Goal: Task Accomplishment & Management: Manage account settings

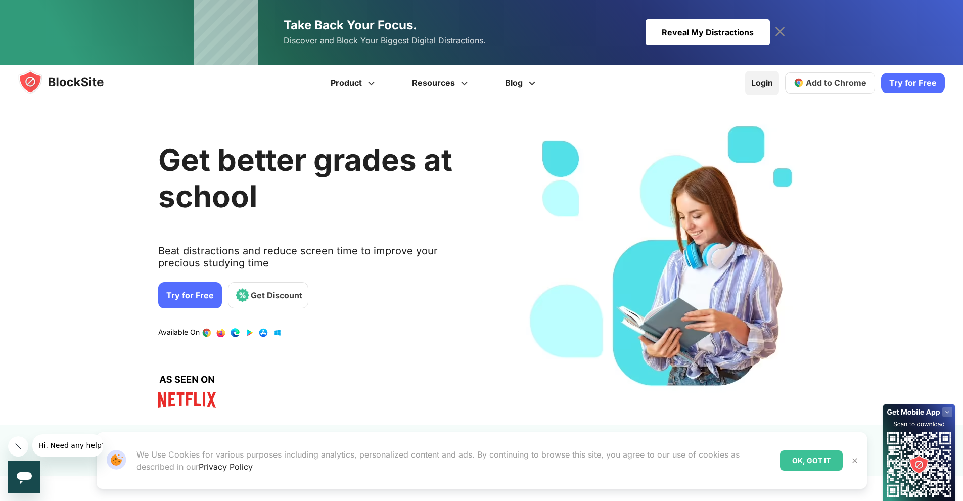
click at [779, 86] on link "Login" at bounding box center [762, 83] width 34 height 24
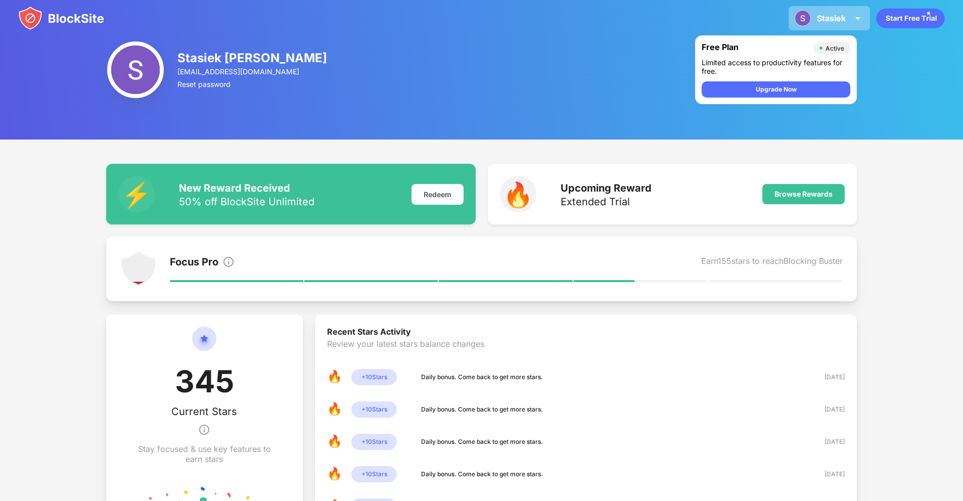
click at [844, 23] on div "Stasiek Stasiek [PERSON_NAME] View Account Insights Premium Rewards Settings Su…" at bounding box center [829, 18] width 81 height 24
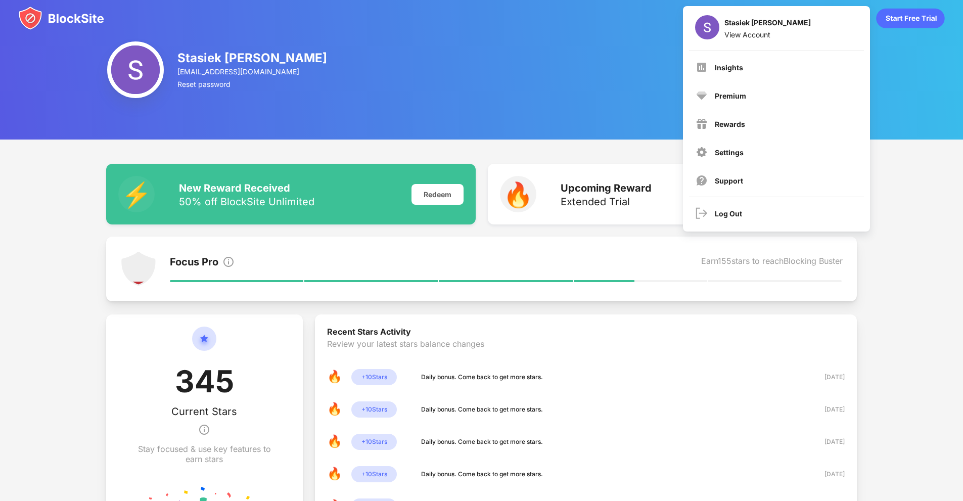
click at [86, 26] on img at bounding box center [61, 18] width 86 height 24
click at [69, 21] on img at bounding box center [61, 18] width 86 height 24
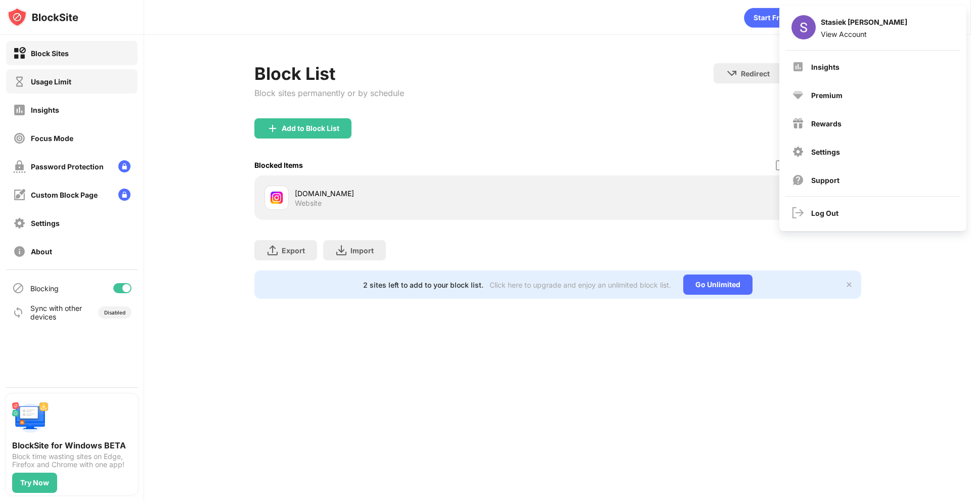
click at [80, 89] on div "Usage Limit" at bounding box center [71, 81] width 131 height 24
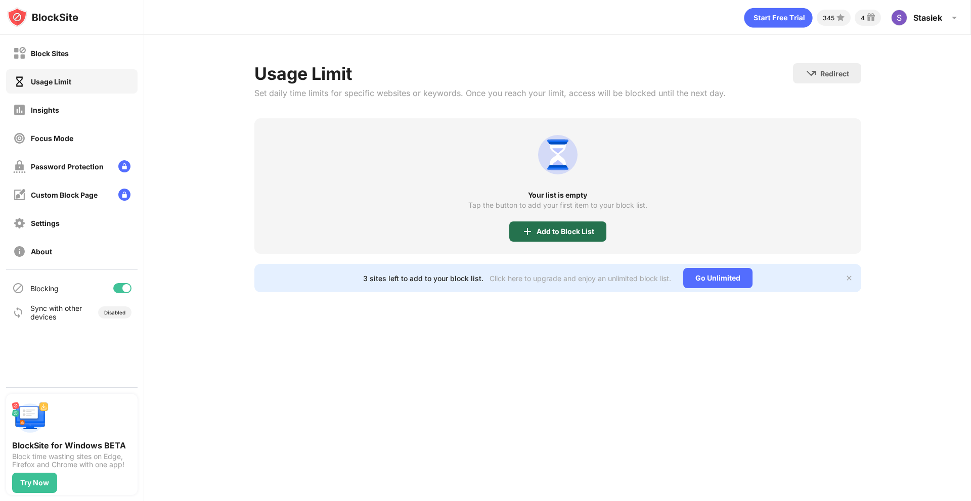
click at [563, 226] on div "Add to Block List" at bounding box center [557, 231] width 97 height 20
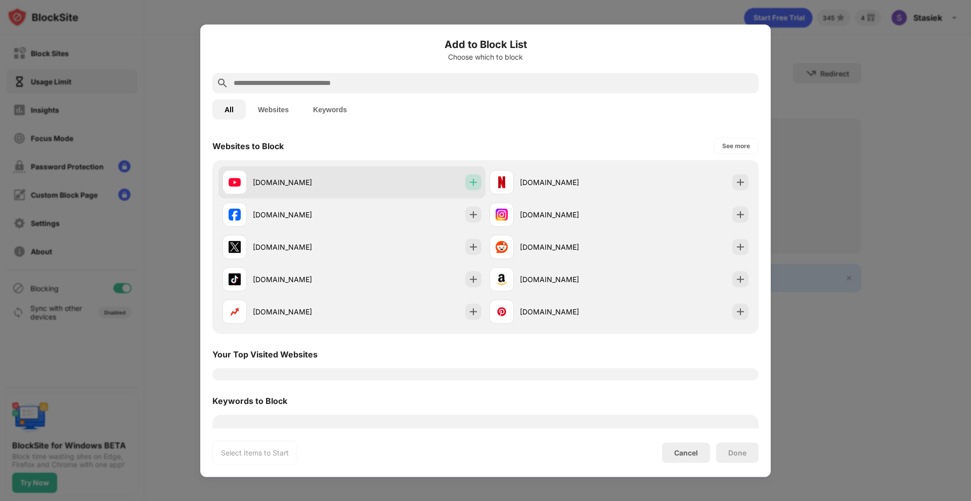
click at [468, 185] on img at bounding box center [473, 182] width 10 height 10
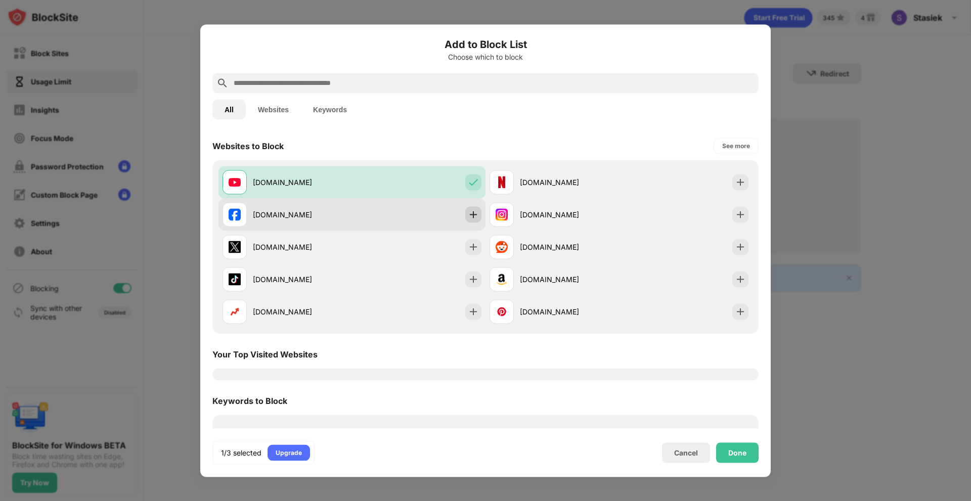
click at [471, 219] on img at bounding box center [473, 214] width 10 height 10
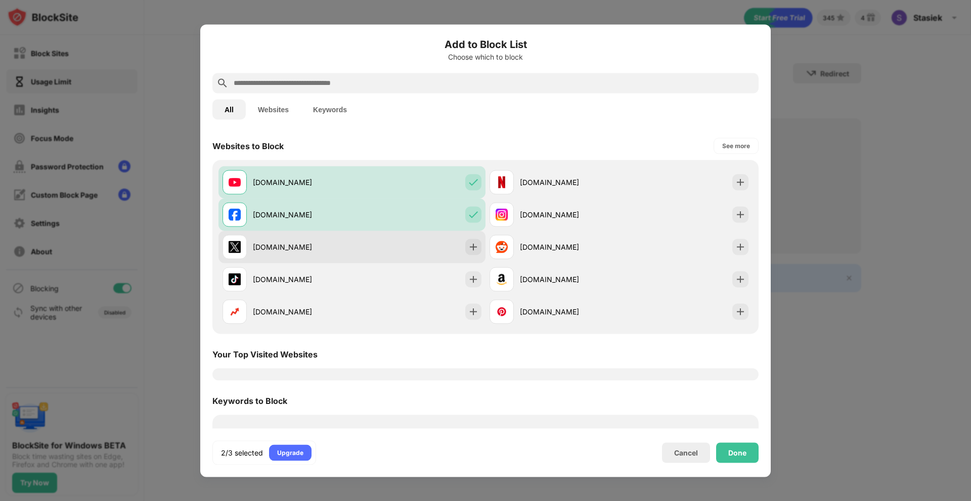
drag, startPoint x: 477, startPoint y: 239, endPoint x: 473, endPoint y: 246, distance: 7.9
click at [475, 241] on div "x.com" at bounding box center [351, 247] width 267 height 32
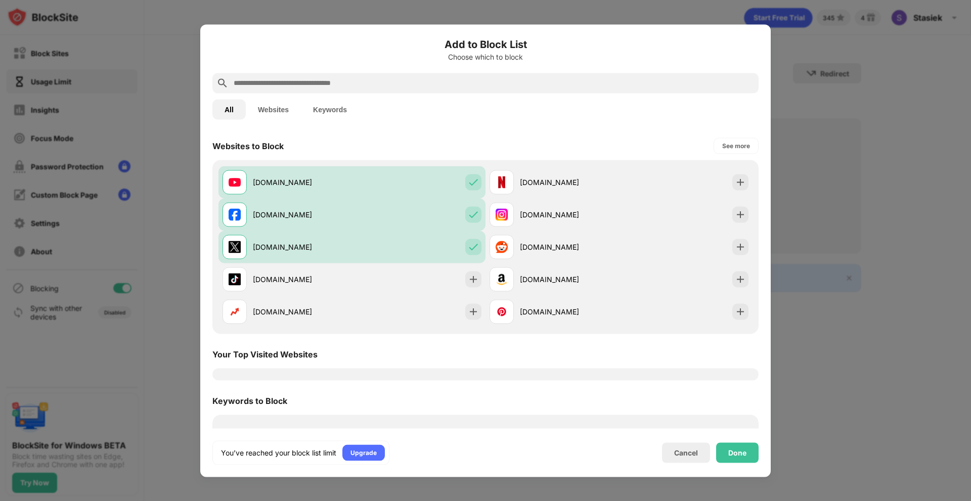
click at [727, 454] on div "Done" at bounding box center [737, 452] width 42 height 20
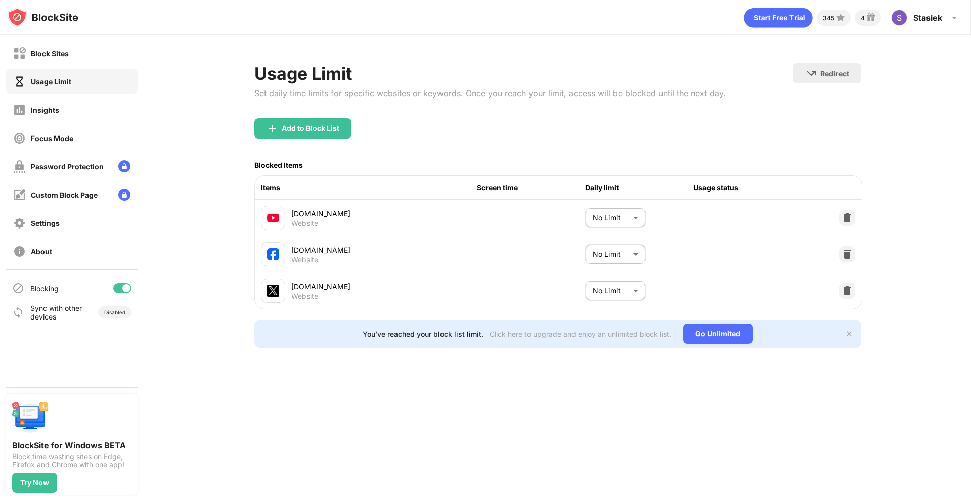
click at [640, 224] on body "Block Sites Usage Limit Insights Focus Mode Password Protection Custom Block Pa…" at bounding box center [485, 250] width 971 height 501
click at [698, 189] on div at bounding box center [485, 250] width 971 height 501
click at [708, 188] on div "Usage status" at bounding box center [747, 187] width 108 height 11
click at [518, 196] on div "Items Screen time Daily limit Usage status" at bounding box center [558, 188] width 607 height 24
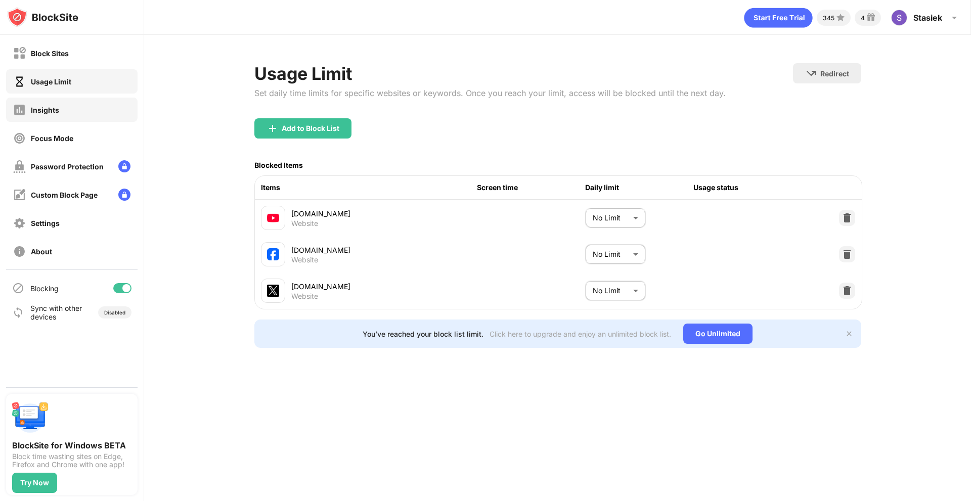
click at [79, 119] on div "Insights" at bounding box center [71, 110] width 131 height 24
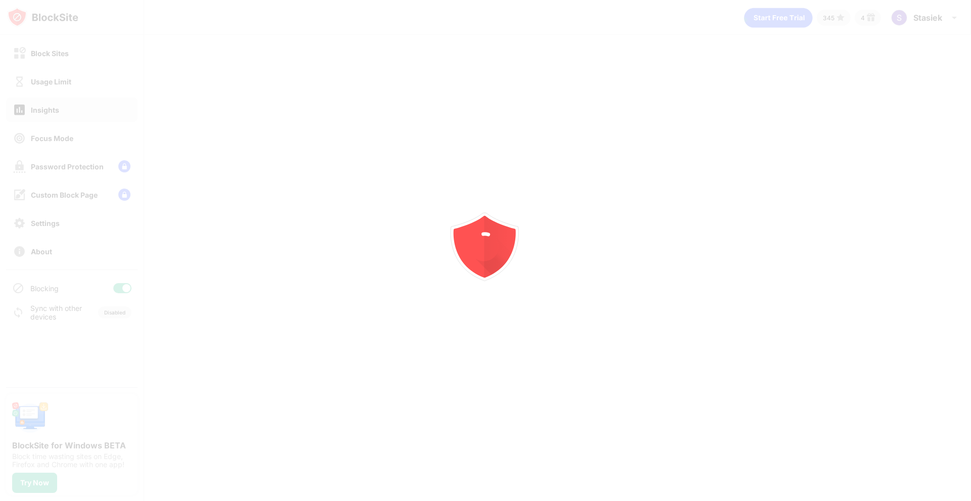
click at [81, 134] on div at bounding box center [485, 250] width 971 height 501
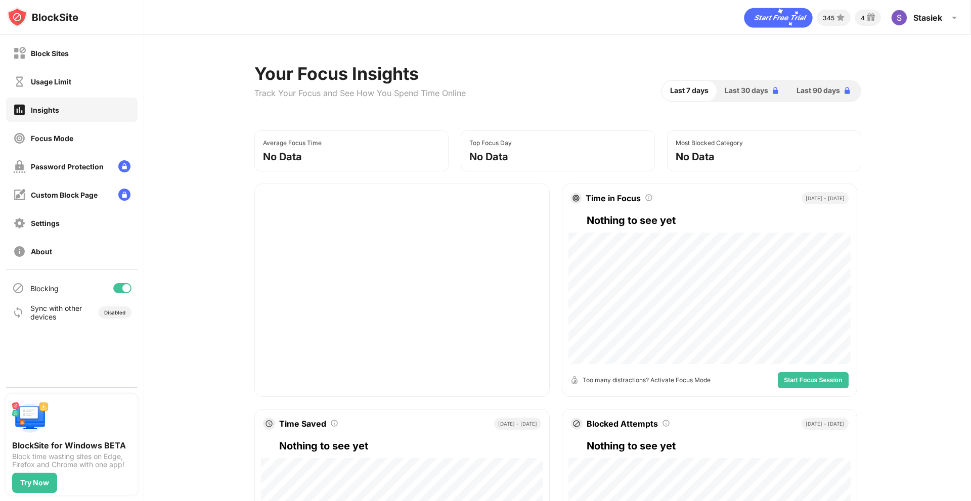
click at [76, 137] on div "Focus Mode" at bounding box center [71, 138] width 131 height 24
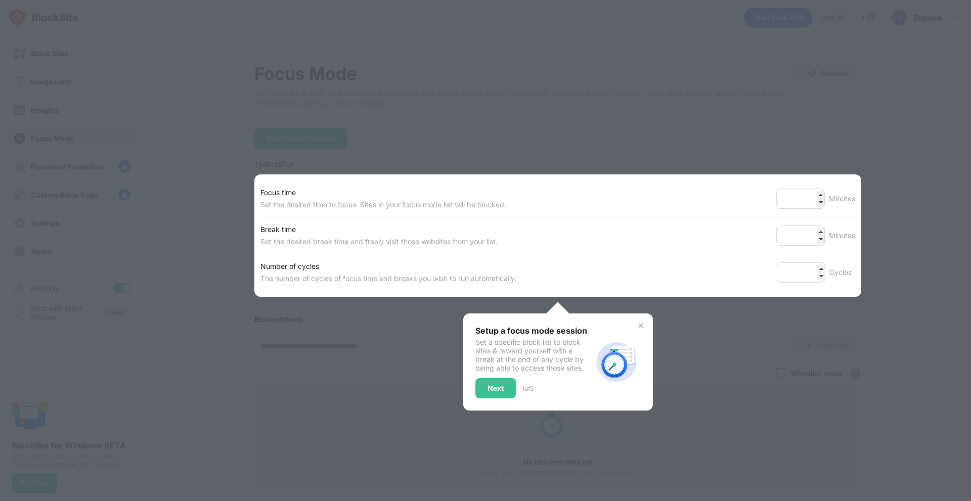
click at [709, 274] on div "Number of cycles The number of cycles of focus time and breaks you wish to run …" at bounding box center [557, 272] width 595 height 36
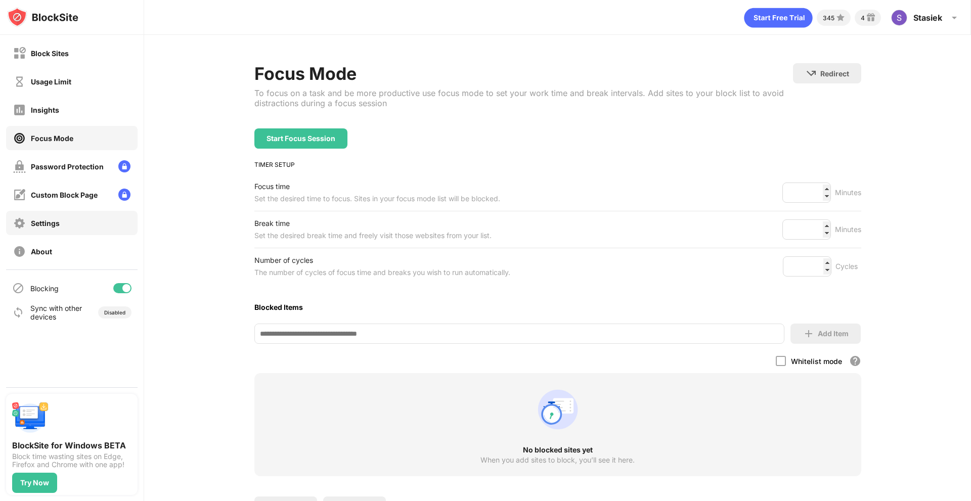
click at [75, 212] on div "Settings" at bounding box center [71, 223] width 131 height 24
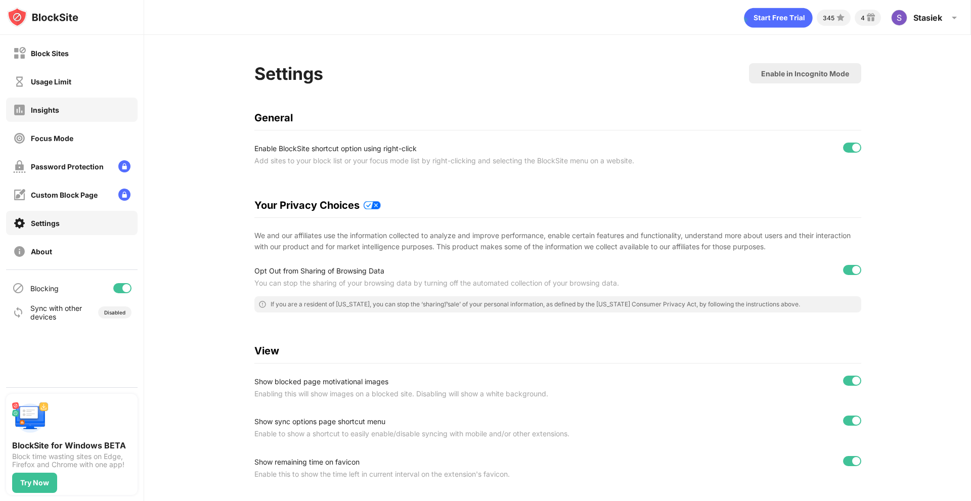
click at [56, 116] on div "Insights" at bounding box center [71, 110] width 131 height 24
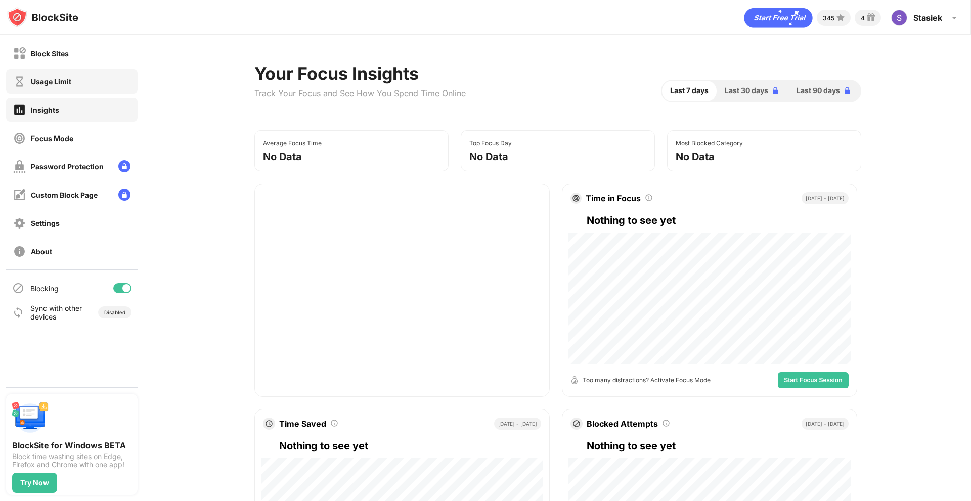
click at [62, 90] on div "Usage Limit" at bounding box center [71, 81] width 131 height 24
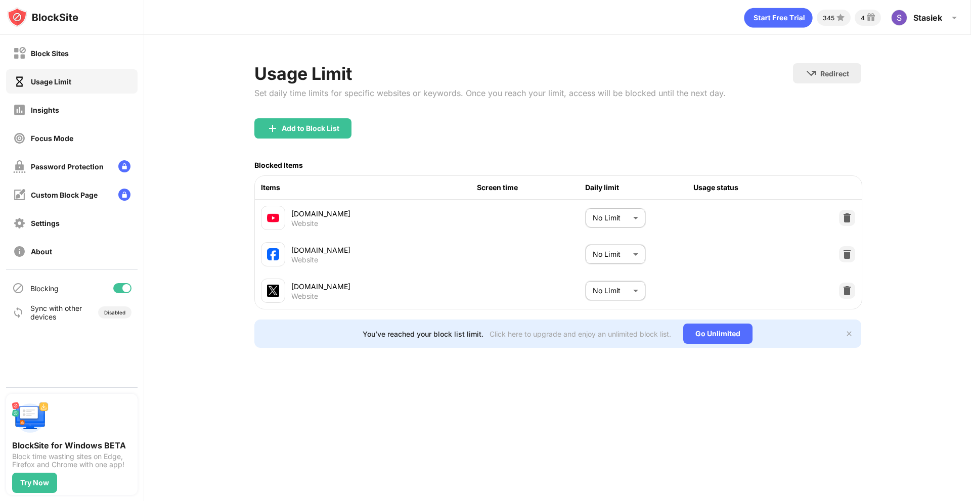
click at [72, 65] on div "Block Sites" at bounding box center [71, 53] width 131 height 24
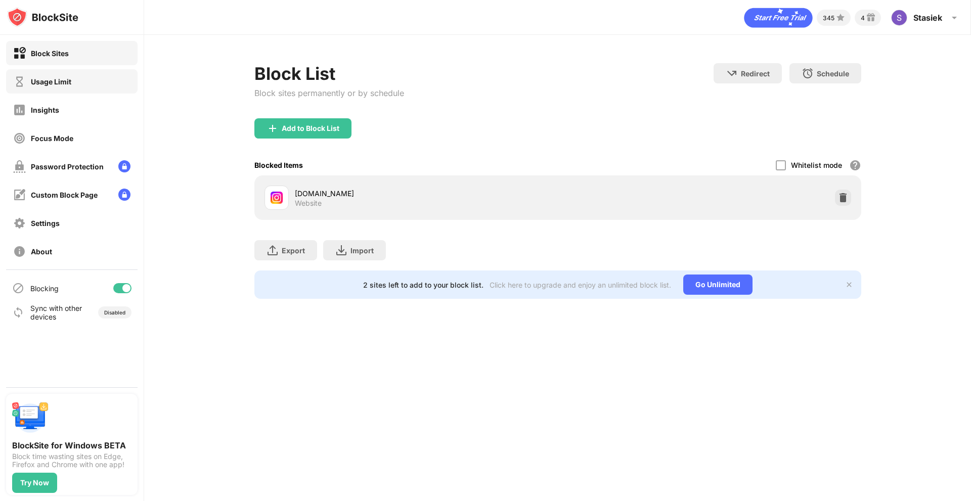
click at [80, 81] on div "Usage Limit" at bounding box center [71, 81] width 131 height 24
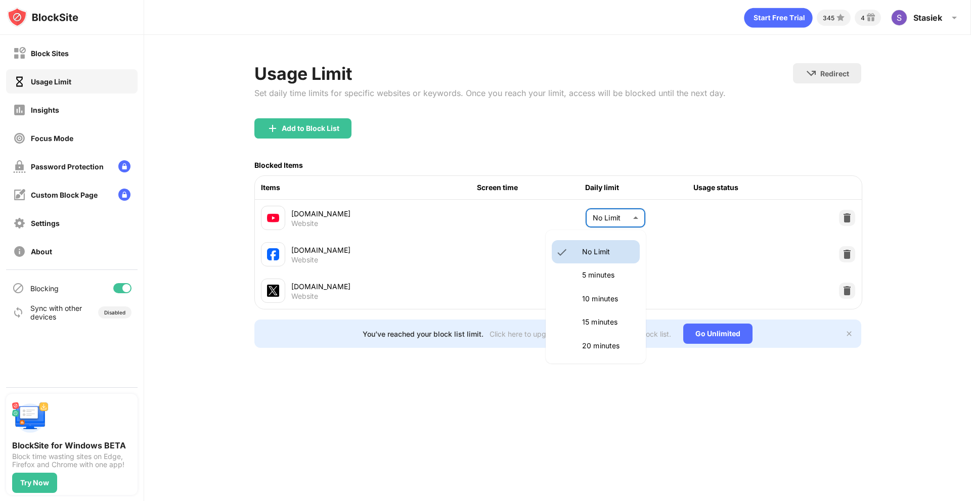
click at [633, 219] on body "Block Sites Usage Limit Insights Focus Mode Password Protection Custom Block Pa…" at bounding box center [485, 250] width 971 height 501
click at [610, 284] on p "60 minutes" at bounding box center [608, 280] width 52 height 11
type input "**"
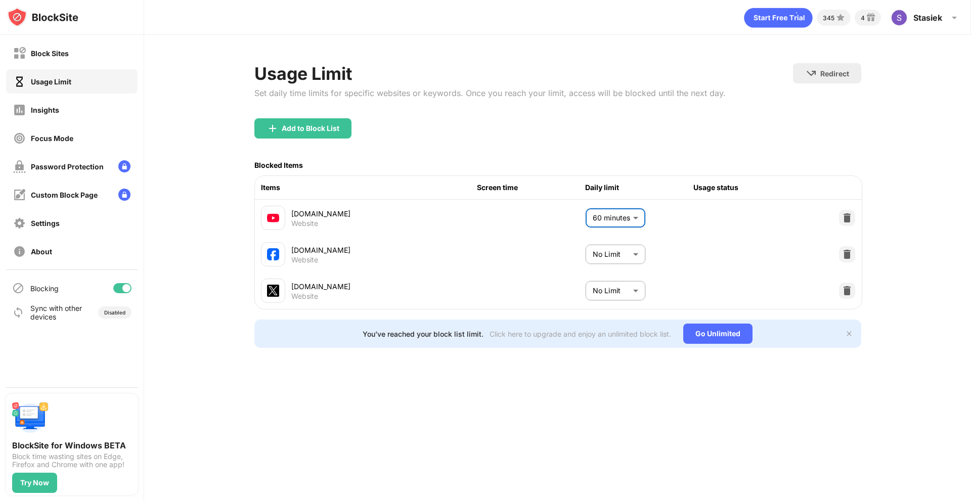
click at [619, 257] on body "Block Sites Usage Limit Insights Focus Mode Password Protection Custom Block Pa…" at bounding box center [485, 250] width 971 height 501
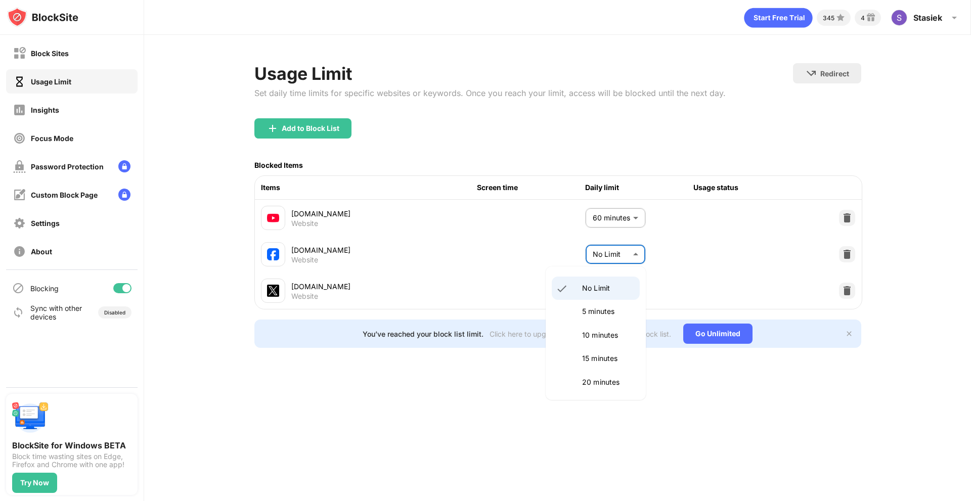
click at [847, 252] on div at bounding box center [485, 250] width 971 height 501
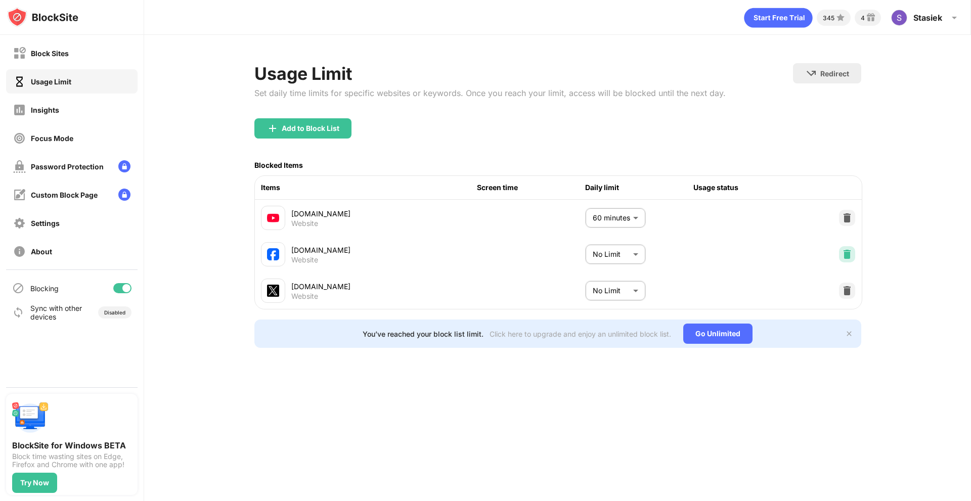
click at [847, 252] on img at bounding box center [847, 254] width 10 height 10
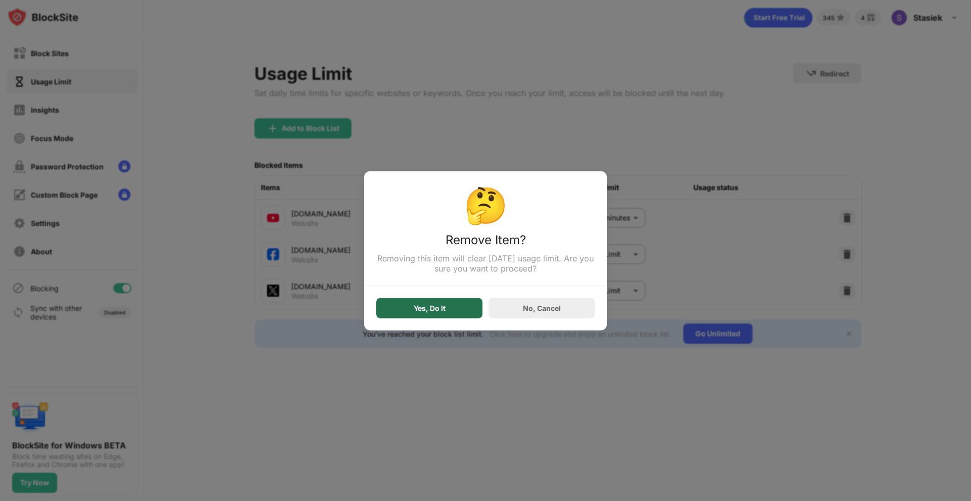
click at [466, 310] on div "Yes, Do It" at bounding box center [429, 308] width 106 height 20
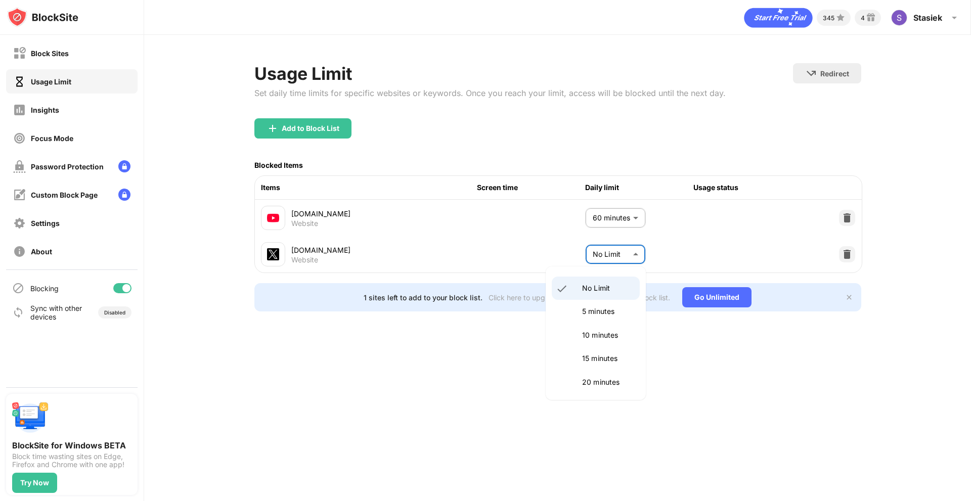
click at [625, 259] on body "Block Sites Usage Limit Insights Focus Mode Password Protection Custom Block Pa…" at bounding box center [485, 250] width 971 height 501
click at [596, 319] on p "60 minutes" at bounding box center [608, 316] width 52 height 11
type input "**"
click at [42, 53] on div "Block Sites" at bounding box center [50, 53] width 38 height 9
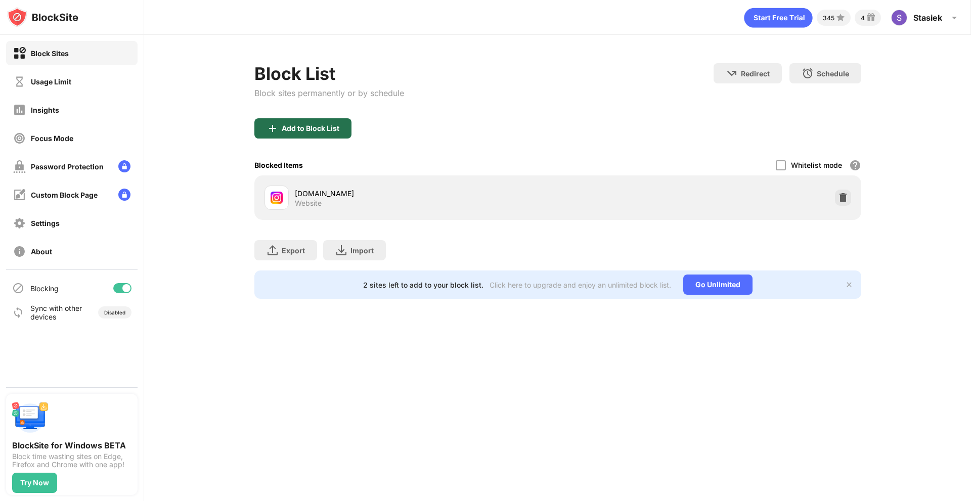
click at [327, 129] on div "Add to Block List" at bounding box center [311, 128] width 58 height 8
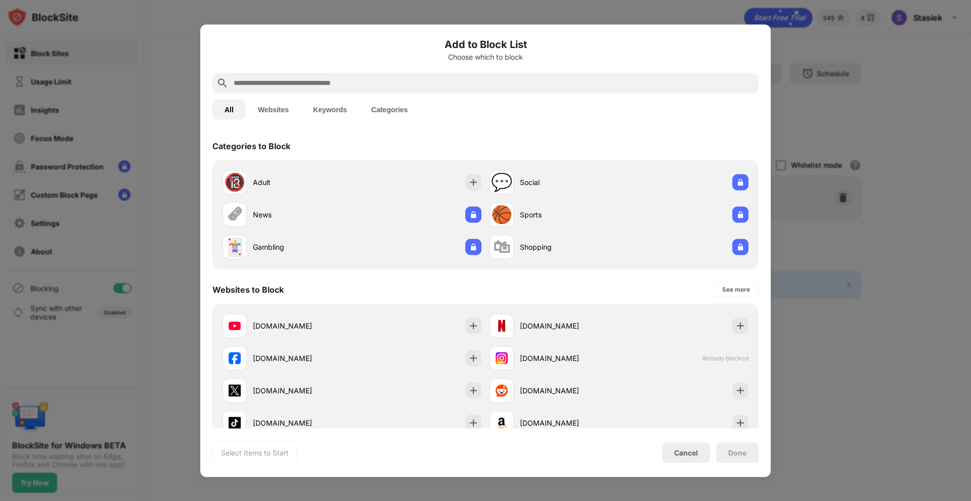
click at [882, 230] on div at bounding box center [485, 250] width 971 height 501
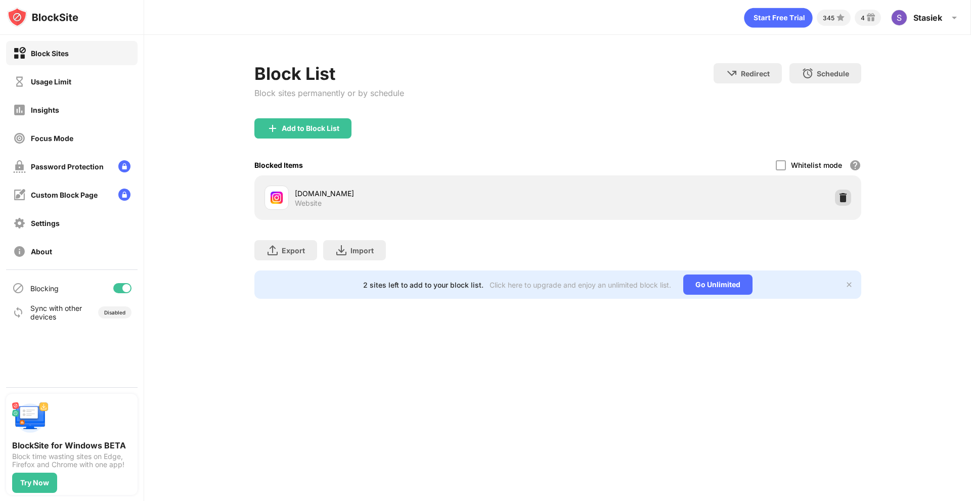
click at [846, 118] on div "Block List Block sites permanently or by schedule Redirect Choose a site to be …" at bounding box center [557, 90] width 607 height 55
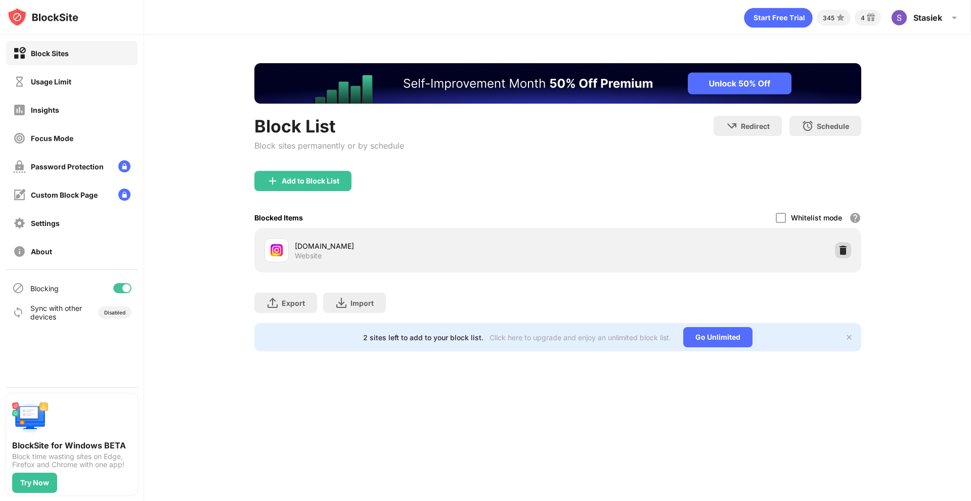
click at [841, 247] on img at bounding box center [843, 250] width 10 height 10
